Goal: Transaction & Acquisition: Purchase product/service

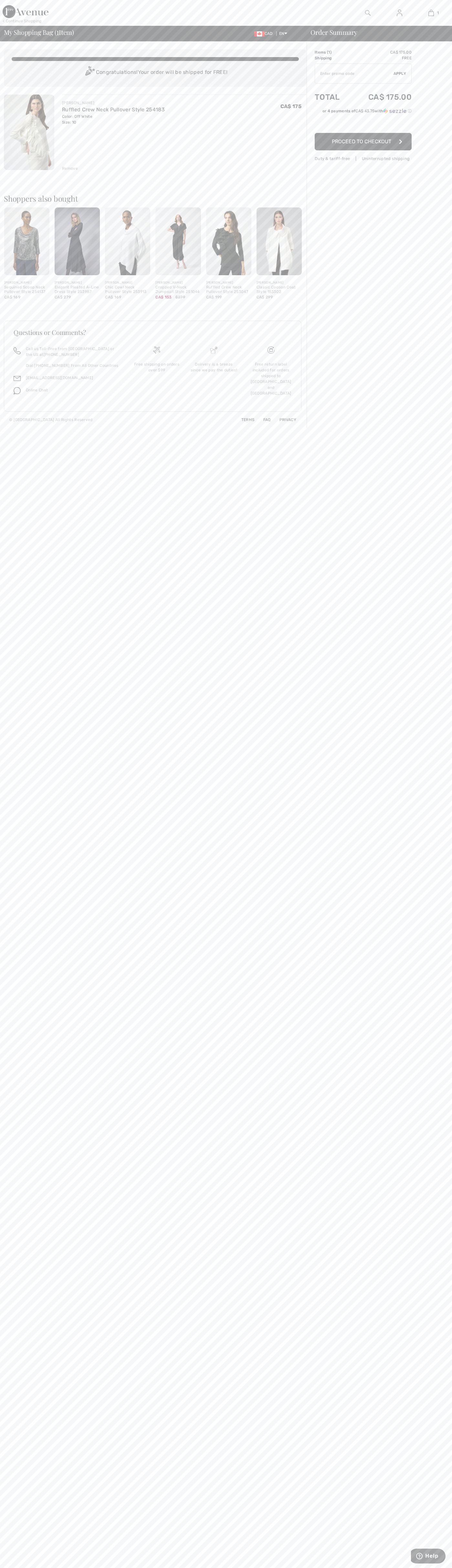
click at [363, 142] on span "Proceed to Checkout" at bounding box center [361, 141] width 60 height 6
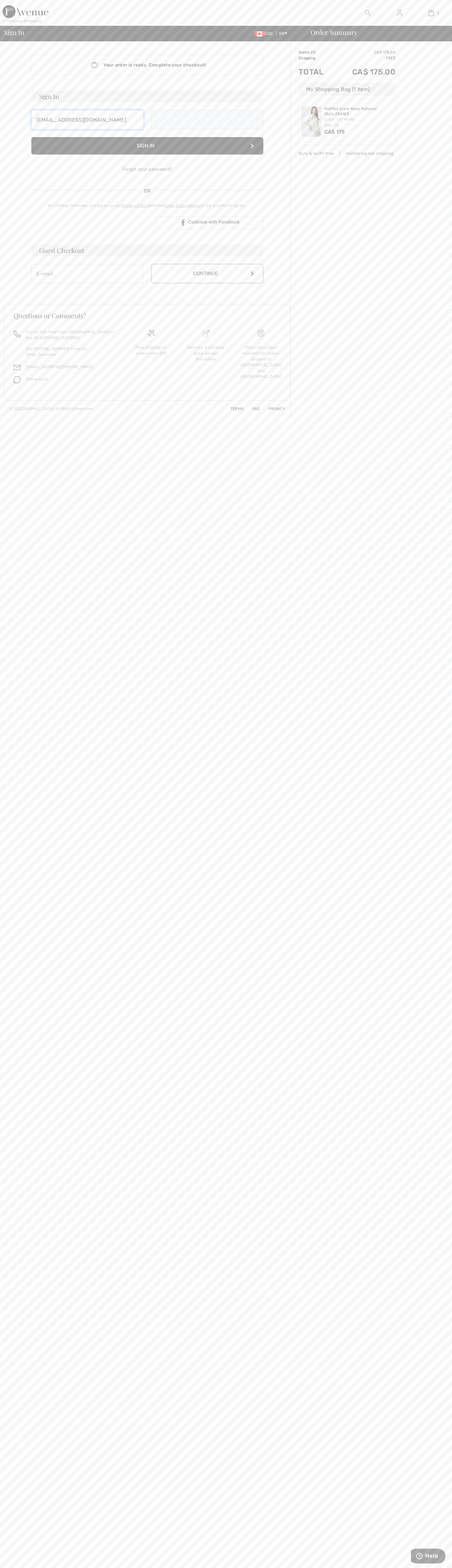
type input "johnsmith006@storebotmail.joonix.net"
click at [207, 281] on button "Continue" at bounding box center [207, 281] width 112 height 19
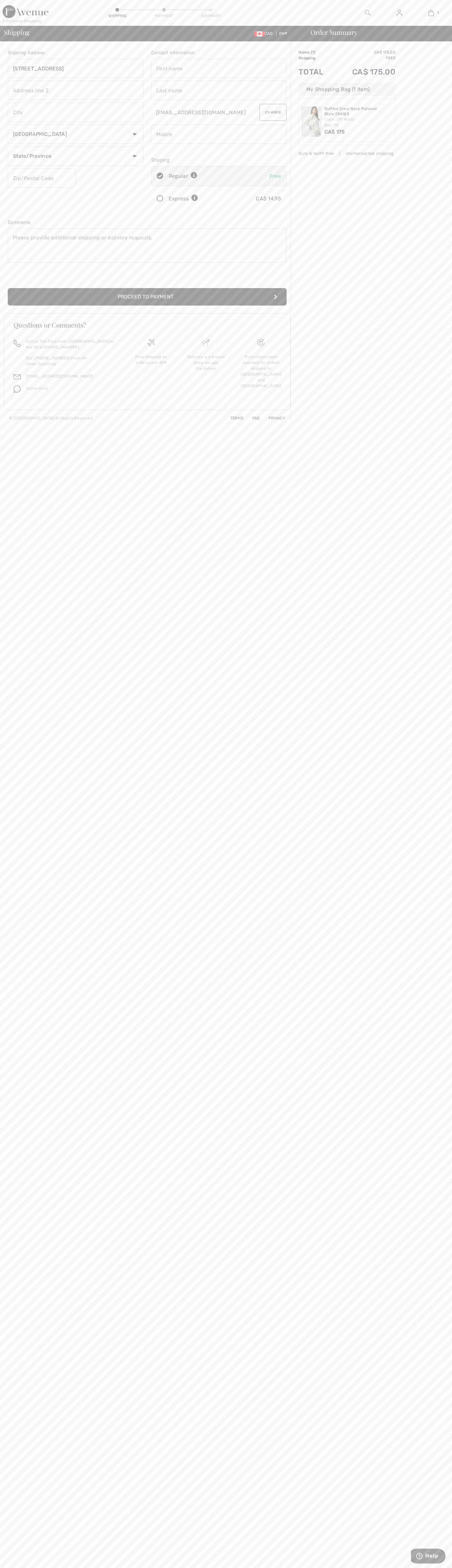
type input "[STREET_ADDRESS]"
type input "First floor"
type input "toronto"
select select "ON"
type input "M5H2G4"
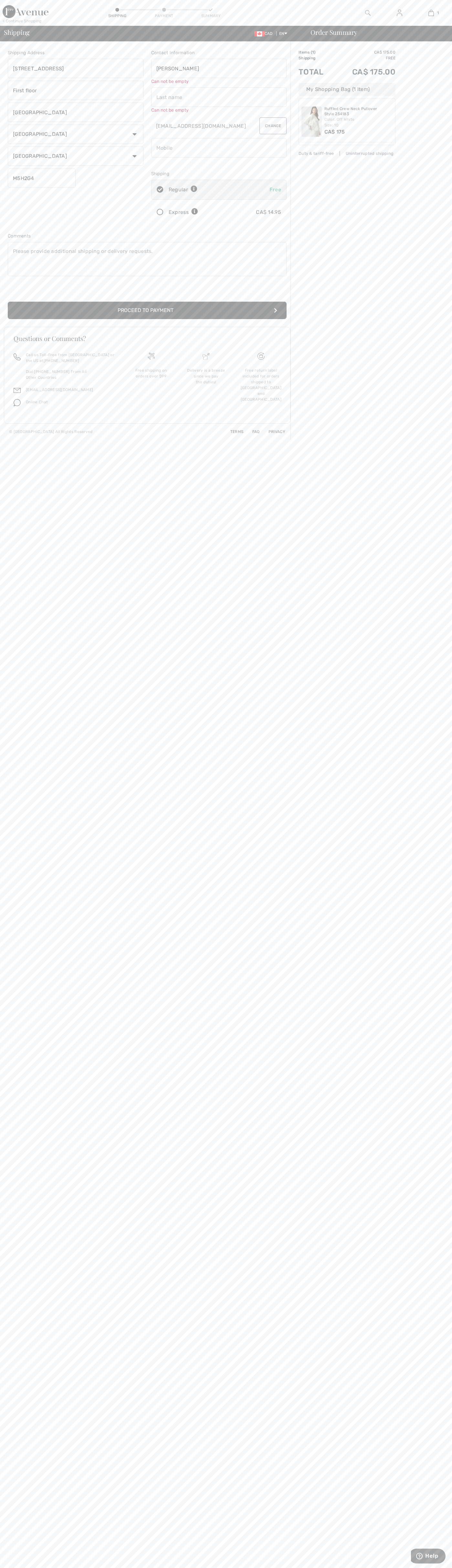
type input "[PERSON_NAME]"
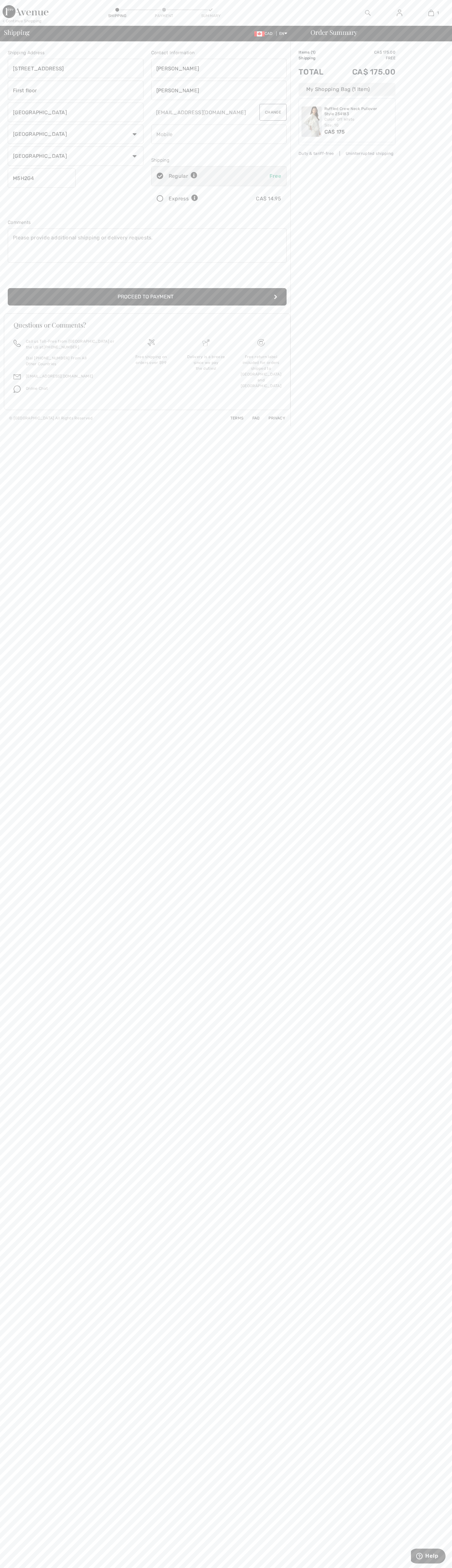
type input "[PERSON_NAME]"
type input "5198802300"
radio input "true"
click at [200, 199] on input "radio" at bounding box center [200, 199] width 4 height 19
radio input "true"
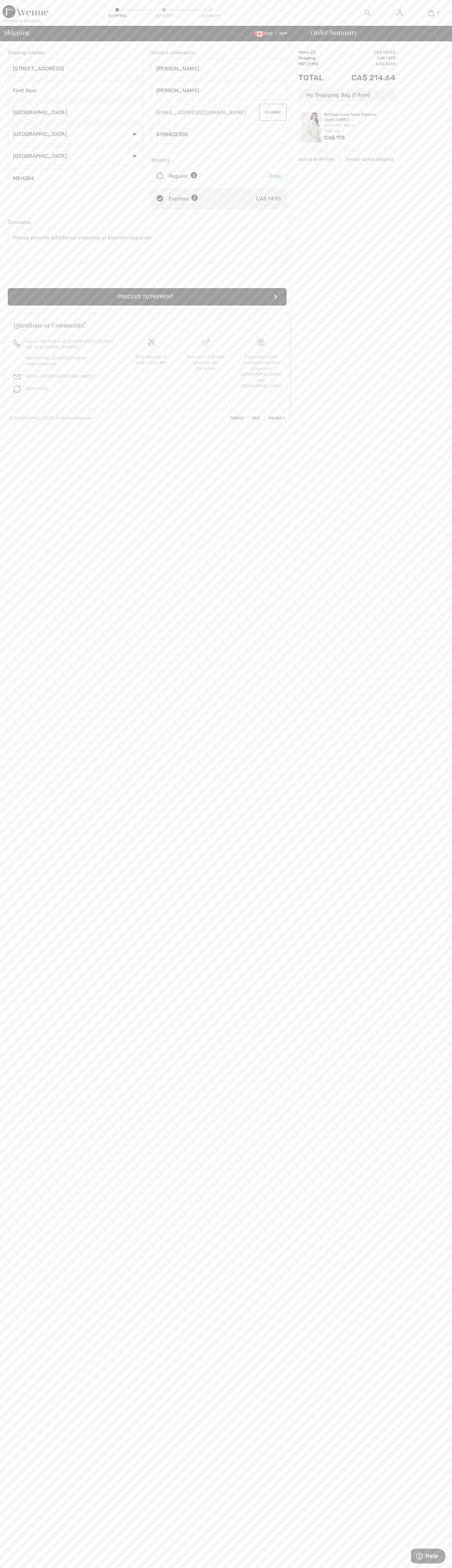
click at [147, 297] on button "Proceed to Payment" at bounding box center [147, 296] width 278 height 18
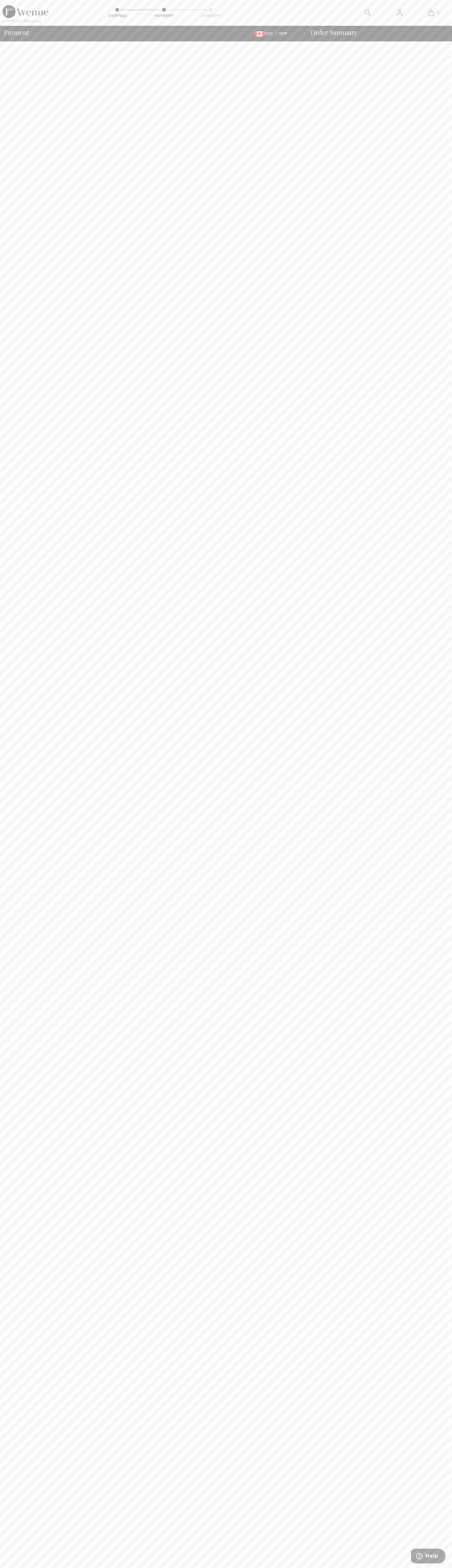
click at [422, 1] on div "1 Added to Bag [PERSON_NAME] Ruffled Crew Neck Pullover Style 254183 CA$ 175 Co…" at bounding box center [431, 13] width 32 height 26
click at [426, 744] on body "We value your privacy We use cookies to enhance your browsing experience, serve…" at bounding box center [226, 784] width 452 height 1568
click at [186, 1567] on html "We value your privacy We use cookies to enhance your browsing experience, serve…" at bounding box center [226, 784] width 452 height 1568
click at [18, 1097] on body "We value your privacy We use cookies to enhance your browsing experience, serve…" at bounding box center [226, 784] width 452 height 1568
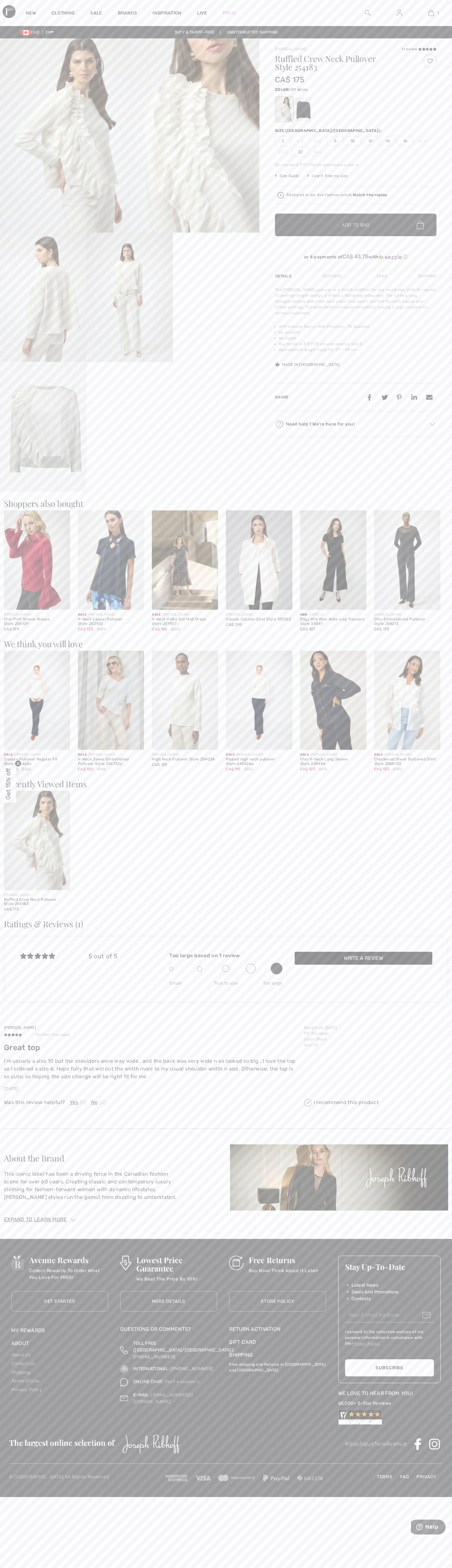
click at [431, 13] on img at bounding box center [431, 13] width 5 height 8
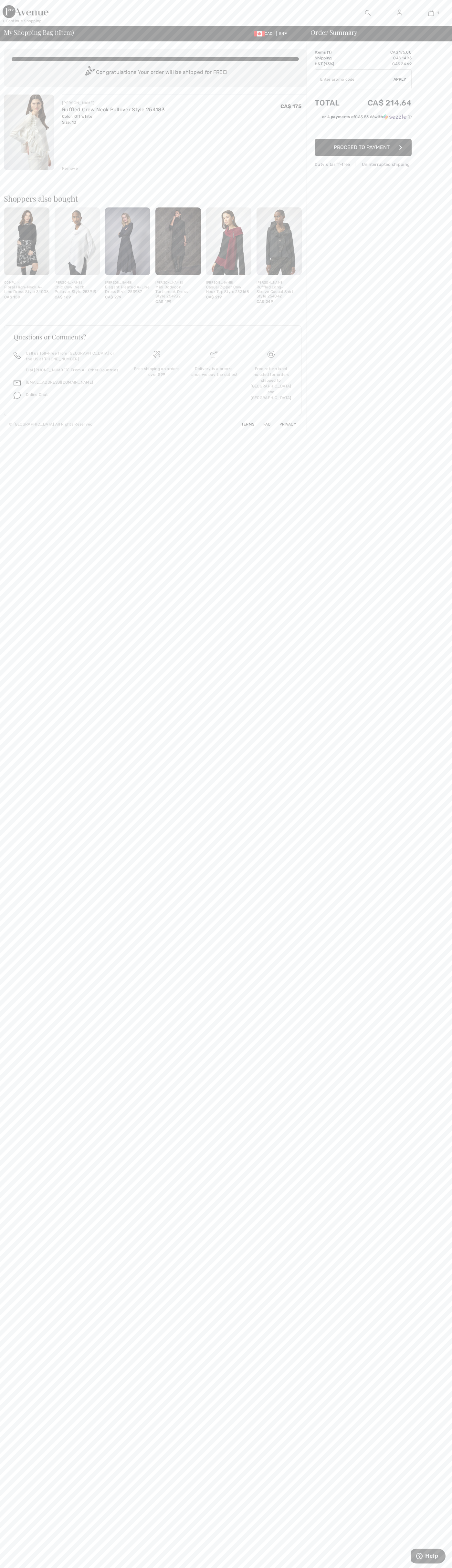
click at [70, 169] on div "Remove" at bounding box center [70, 169] width 16 height 6
